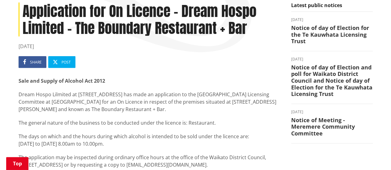
scroll to position [124, 0]
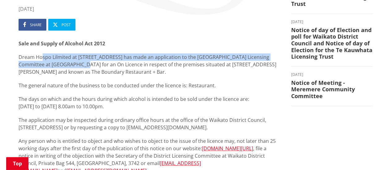
drag, startPoint x: 42, startPoint y: 55, endPoint x: 74, endPoint y: 66, distance: 33.6
click at [71, 66] on p "Dream Hospo Lilmited at [STREET_ADDRESS] has made an application to the [GEOGRA…" at bounding box center [150, 64] width 263 height 22
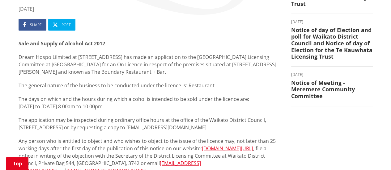
click at [78, 65] on p "Dream Hospo Lilmited at [STREET_ADDRESS] has made an application to the [GEOGRA…" at bounding box center [150, 64] width 263 height 22
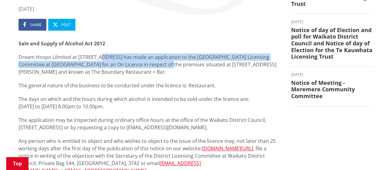
drag, startPoint x: 120, startPoint y: 59, endPoint x: 171, endPoint y: 65, distance: 51.0
click at [160, 63] on p "Dream Hospo Lilmited at [STREET_ADDRESS] has made an application to the [GEOGRA…" at bounding box center [150, 64] width 263 height 22
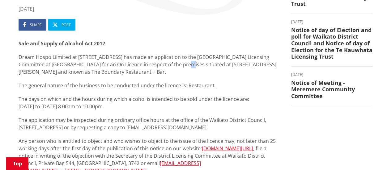
drag, startPoint x: 174, startPoint y: 66, endPoint x: 184, endPoint y: 67, distance: 9.6
click at [178, 67] on p "Dream Hospo Lilmited at [STREET_ADDRESS] has made an application to the [GEOGRA…" at bounding box center [150, 64] width 263 height 22
drag, startPoint x: 190, startPoint y: 65, endPoint x: 193, endPoint y: 56, distance: 9.9
click at [192, 59] on p "Dream Hospo Lilmited at [STREET_ADDRESS] has made an application to the [GEOGRA…" at bounding box center [150, 64] width 263 height 22
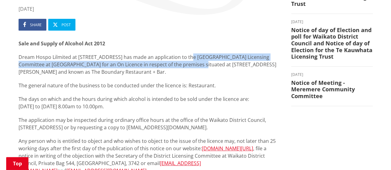
click at [193, 56] on p "Dream Hospo Lilmited at [STREET_ADDRESS] has made an application to the [GEOGRA…" at bounding box center [150, 64] width 263 height 22
click at [119, 68] on p "Dream Hospo Lilmited at [STREET_ADDRESS] has made an application to the [GEOGRA…" at bounding box center [150, 64] width 263 height 22
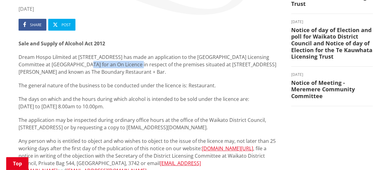
drag, startPoint x: 72, startPoint y: 64, endPoint x: 128, endPoint y: 67, distance: 55.4
click at [128, 67] on p "Dream Hospo Lilmited at [STREET_ADDRESS] has made an application to the [GEOGRA…" at bounding box center [150, 64] width 263 height 22
drag, startPoint x: 109, startPoint y: 65, endPoint x: 173, endPoint y: 67, distance: 64.3
click at [171, 67] on p "Dream Hospo Lilmited at [STREET_ADDRESS] has made an application to the [GEOGRA…" at bounding box center [150, 64] width 263 height 22
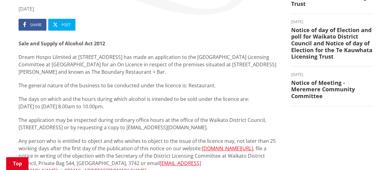
drag, startPoint x: 173, startPoint y: 67, endPoint x: 195, endPoint y: 65, distance: 22.0
click at [174, 67] on p "Dream Hospo Lilmited at [STREET_ADDRESS] has made an application to the [GEOGRA…" at bounding box center [150, 64] width 263 height 22
click at [195, 65] on p "Dream Hospo Lilmited at [STREET_ADDRESS] has made an application to the [GEOGRA…" at bounding box center [150, 64] width 263 height 22
drag, startPoint x: 192, startPoint y: 68, endPoint x: 190, endPoint y: 74, distance: 6.4
click at [190, 74] on p "Dream Hospo Lilmited at [STREET_ADDRESS] has made an application to the [GEOGRA…" at bounding box center [150, 64] width 263 height 22
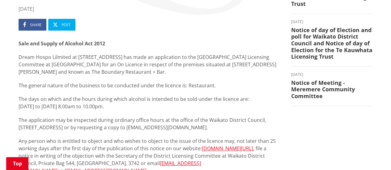
click at [190, 74] on p "Dream Hospo Lilmited at [STREET_ADDRESS] has made an application to the [GEOGRA…" at bounding box center [150, 64] width 263 height 22
drag, startPoint x: 187, startPoint y: 72, endPoint x: 157, endPoint y: 66, distance: 30.7
click at [157, 66] on p "Dream Hospo Lilmited at [STREET_ADDRESS] has made an application to the [GEOGRA…" at bounding box center [150, 64] width 263 height 22
click at [154, 66] on p "Dream Hospo Lilmited at [STREET_ADDRESS] has made an application to the [GEOGRA…" at bounding box center [150, 64] width 263 height 22
drag, startPoint x: 184, startPoint y: 72, endPoint x: 108, endPoint y: 73, distance: 75.7
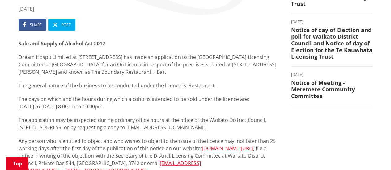
click at [108, 73] on p "Dream Hospo Lilmited at [STREET_ADDRESS] has made an application to the [GEOGRA…" at bounding box center [150, 64] width 263 height 22
copy p "The Boundary Restaurant + Bar."
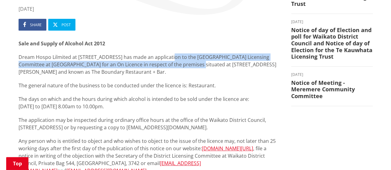
drag, startPoint x: 171, startPoint y: 57, endPoint x: 195, endPoint y: 65, distance: 25.7
click at [194, 64] on p "Dream Hospo Lilmited at [STREET_ADDRESS] has made an application to the [GEOGRA…" at bounding box center [150, 64] width 263 height 22
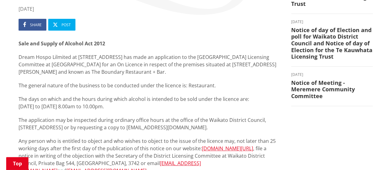
click at [199, 66] on p "Dream Hospo Lilmited at [STREET_ADDRESS] has made an application to the [GEOGRA…" at bounding box center [150, 64] width 263 height 22
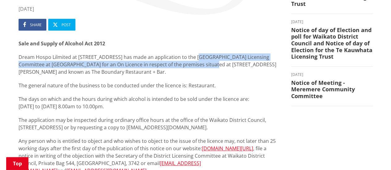
drag, startPoint x: 200, startPoint y: 60, endPoint x: 199, endPoint y: 68, distance: 7.8
click at [199, 68] on p "Dream Hospo Lilmited at [STREET_ADDRESS] has made an application to the [GEOGRA…" at bounding box center [150, 64] width 263 height 22
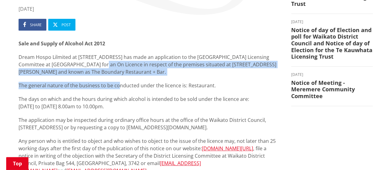
drag, startPoint x: 87, startPoint y: 68, endPoint x: 120, endPoint y: 82, distance: 35.0
click at [120, 82] on div "Sale and Supply of Alcohol Act 2012 Dream Hospo Lilmited at [STREET_ADDRESS] ha…" at bounding box center [150, 124] width 263 height 169
click at [120, 83] on p "The general nature of the business to be conducted under the licence is: Restau…" at bounding box center [150, 85] width 263 height 7
click at [106, 83] on p "The general nature of the business to be conducted under the licence is: Restau…" at bounding box center [150, 85] width 263 height 7
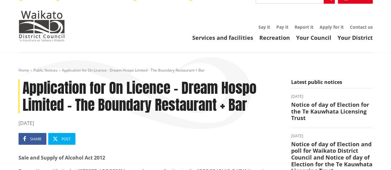
scroll to position [0, 0]
